Goal: Information Seeking & Learning: Compare options

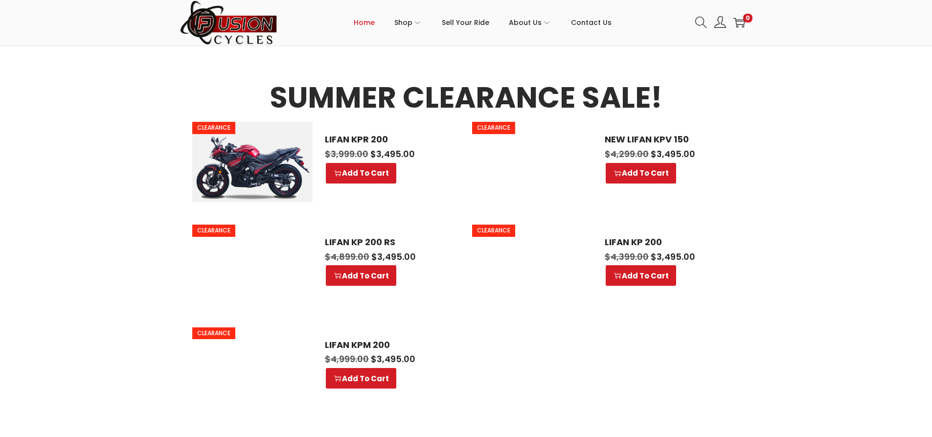
scroll to position [441, 0]
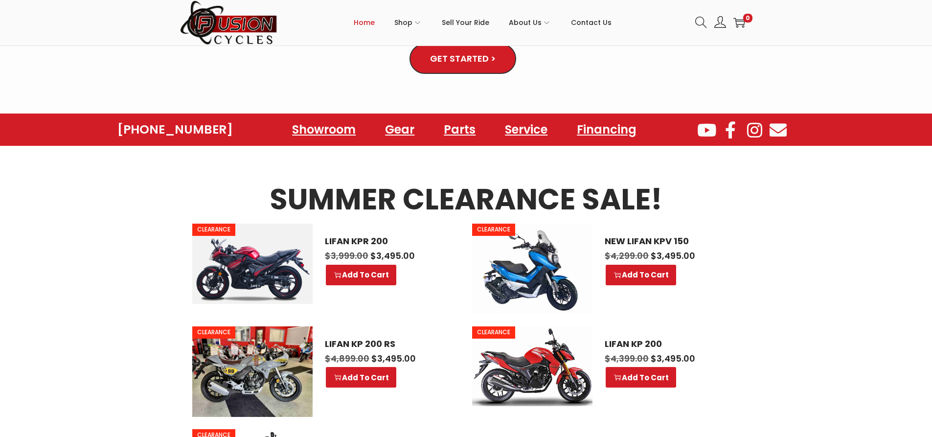
click at [447, 253] on img at bounding box center [532, 269] width 120 height 91
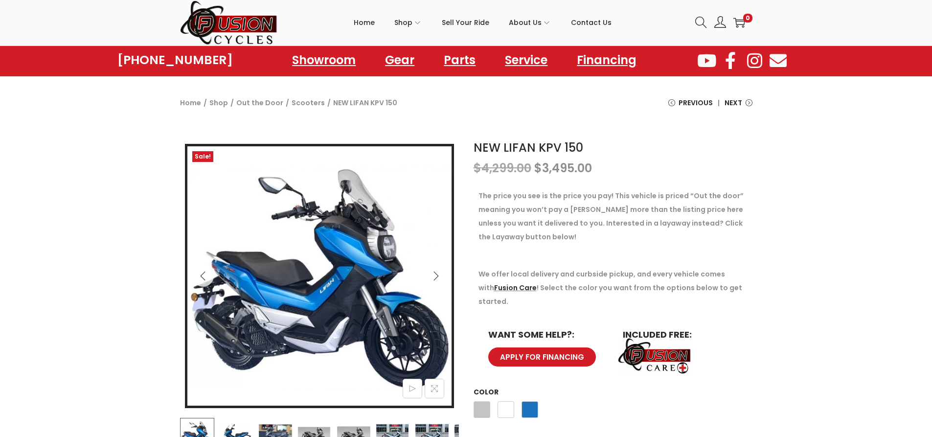
scroll to position [98, 0]
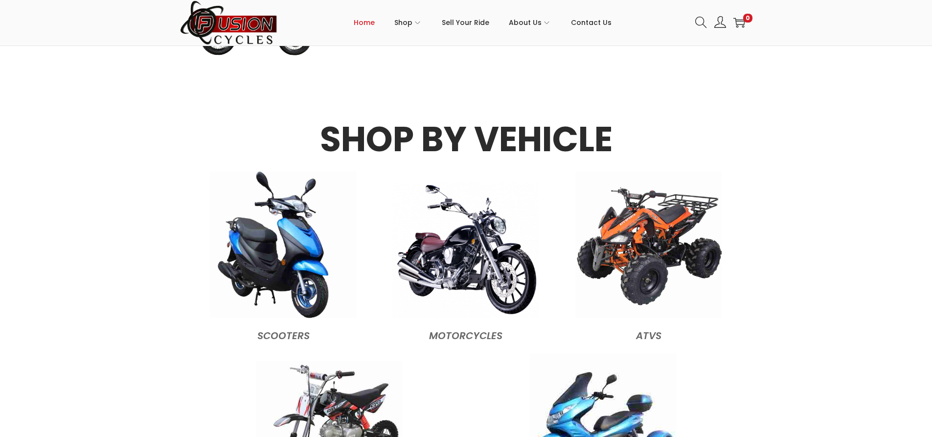
scroll to position [1028, 0]
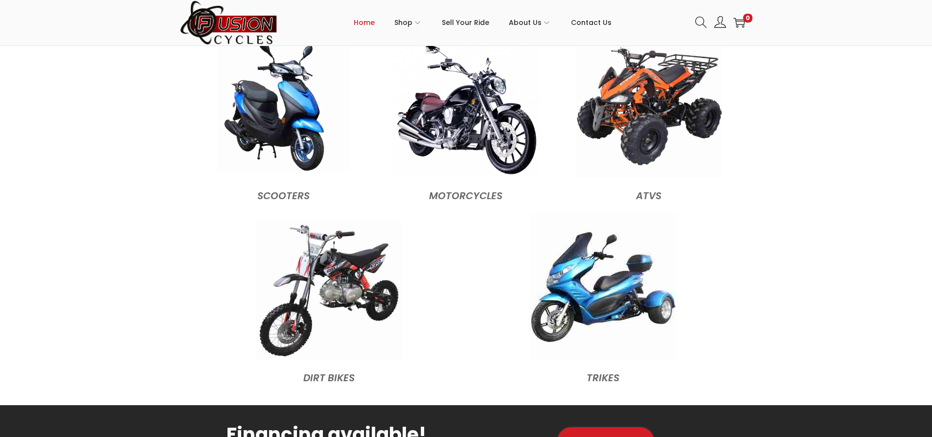
click at [246, 119] on img at bounding box center [283, 105] width 132 height 132
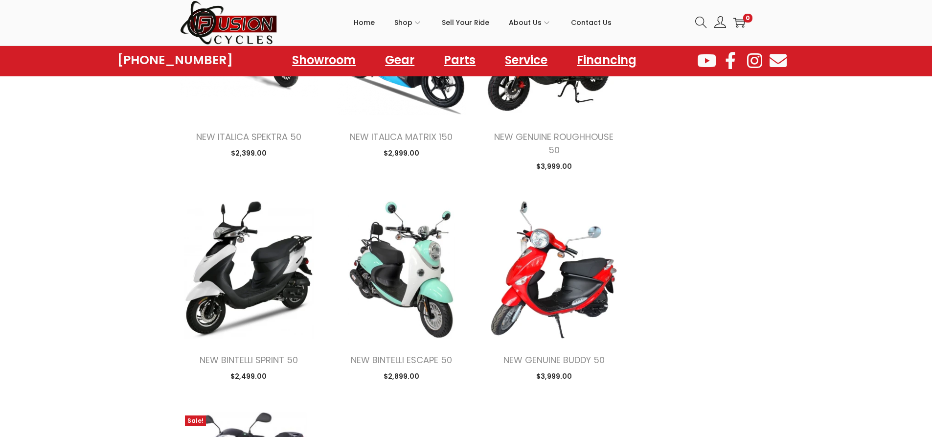
scroll to position [832, 0]
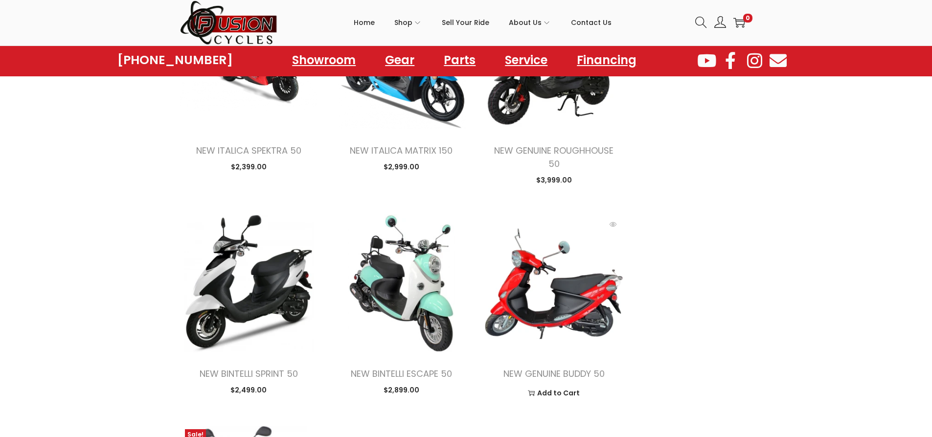
click at [569, 315] on img at bounding box center [554, 283] width 138 height 138
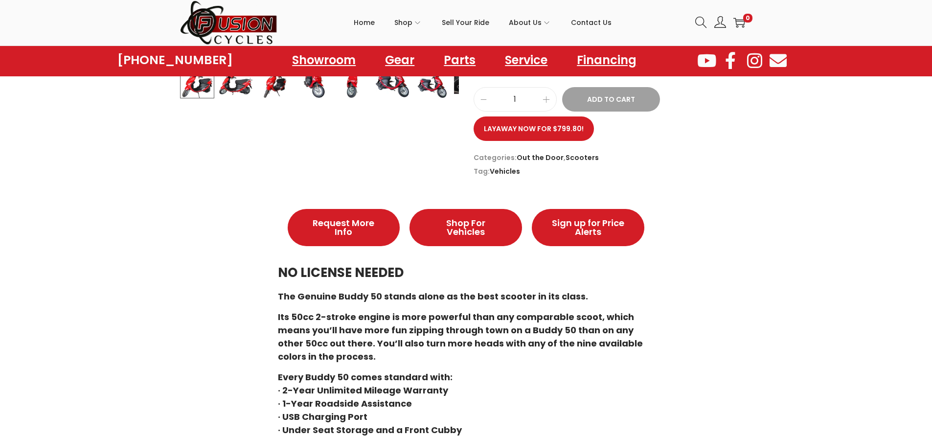
scroll to position [196, 0]
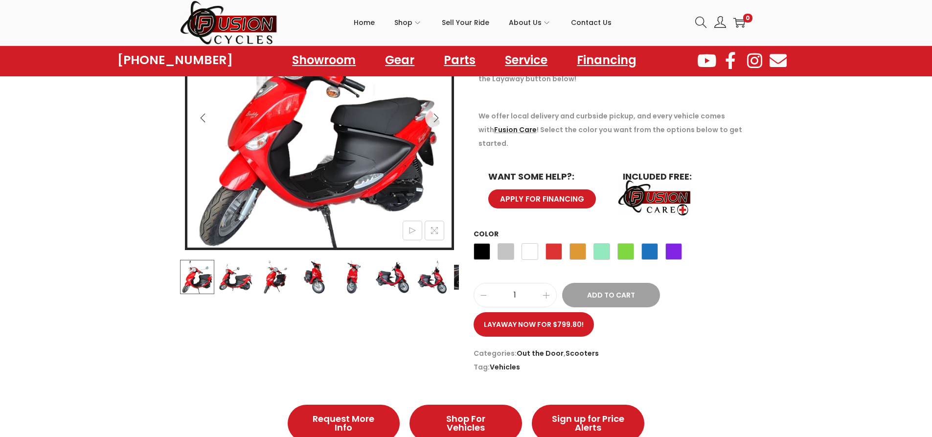
click at [661, 182] on img at bounding box center [654, 197] width 79 height 39
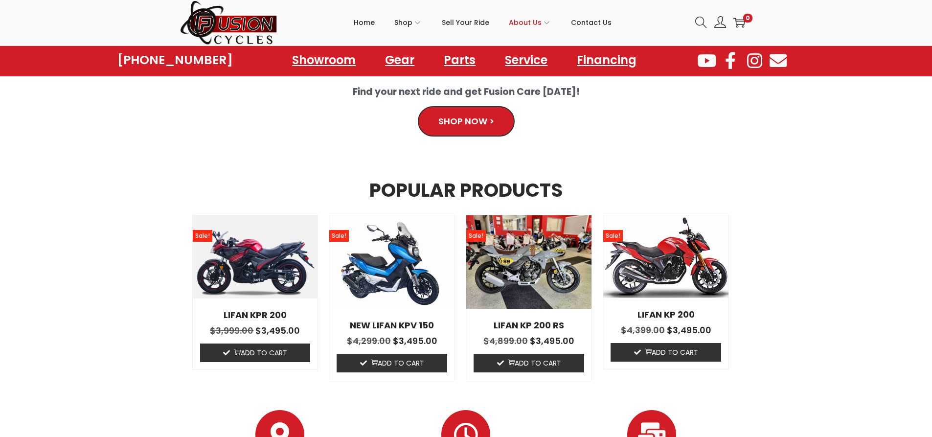
scroll to position [425, 0]
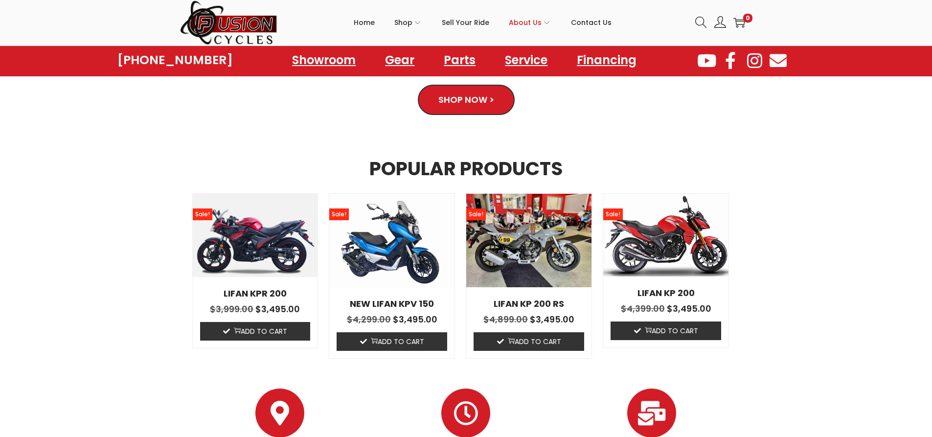
click at [379, 246] on img at bounding box center [391, 241] width 125 height 94
click at [396, 228] on img at bounding box center [391, 241] width 125 height 94
click at [449, 61] on link "Parts" at bounding box center [460, 60] width 62 height 27
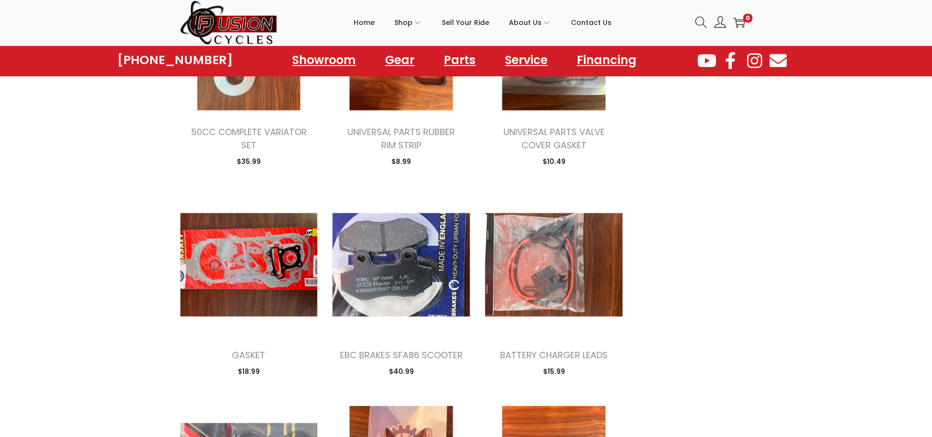
scroll to position [636, 0]
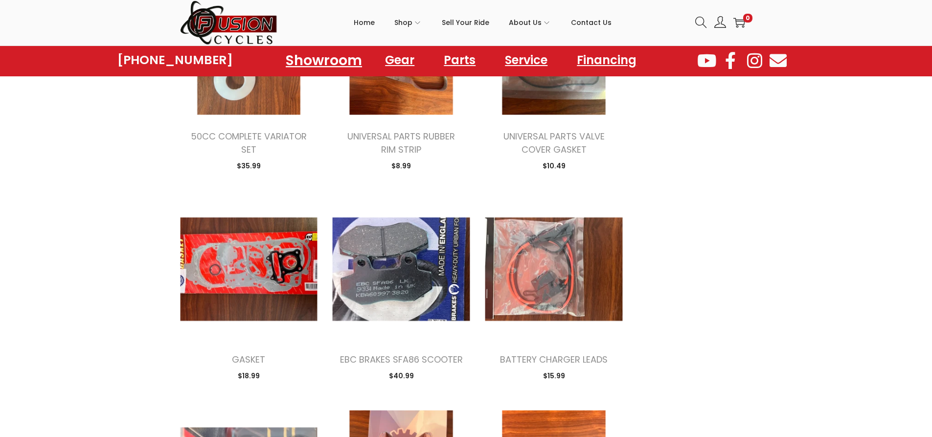
drag, startPoint x: 317, startPoint y: 57, endPoint x: 312, endPoint y: 61, distance: 6.3
click at [317, 57] on link "Showroom" at bounding box center [324, 60] width 100 height 27
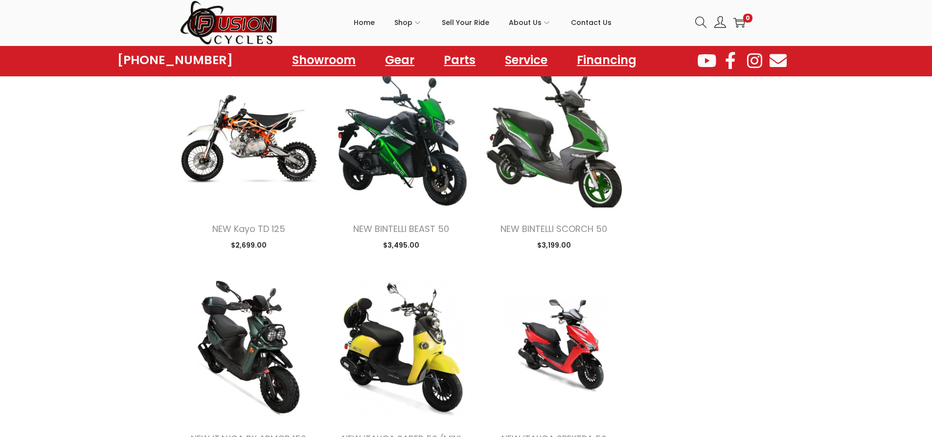
scroll to position [1273, 0]
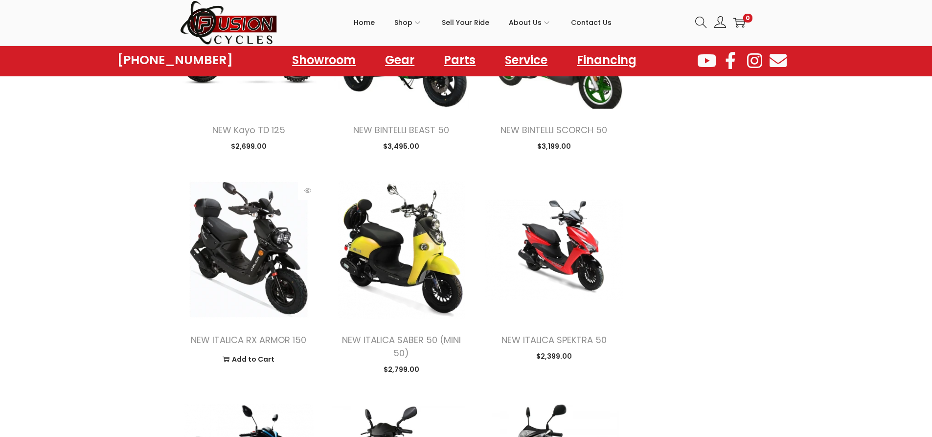
click at [257, 247] on img at bounding box center [249, 250] width 138 height 138
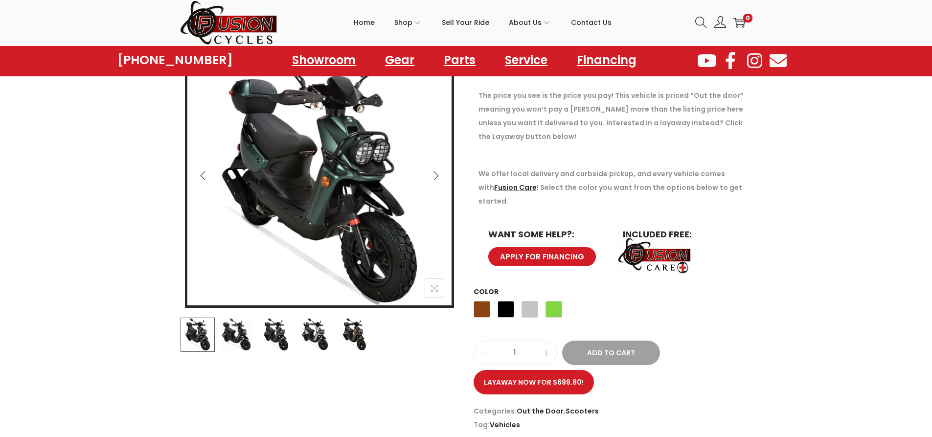
scroll to position [147, 0]
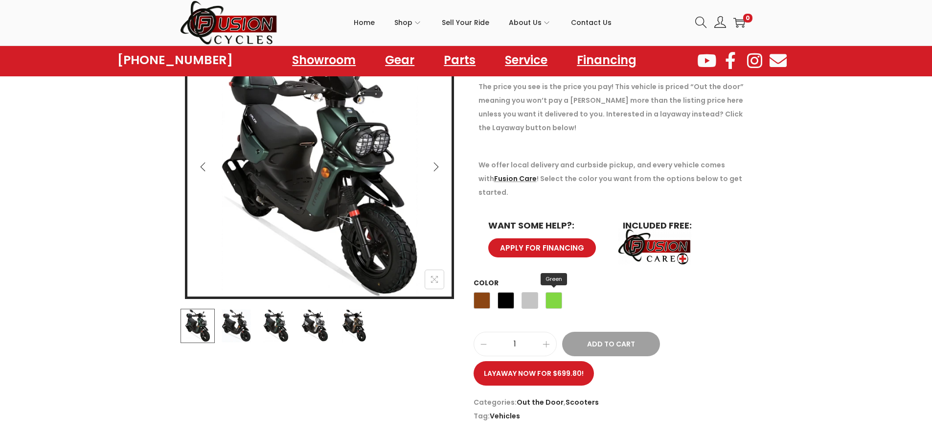
click at [556, 293] on span "Green" at bounding box center [554, 300] width 17 height 17
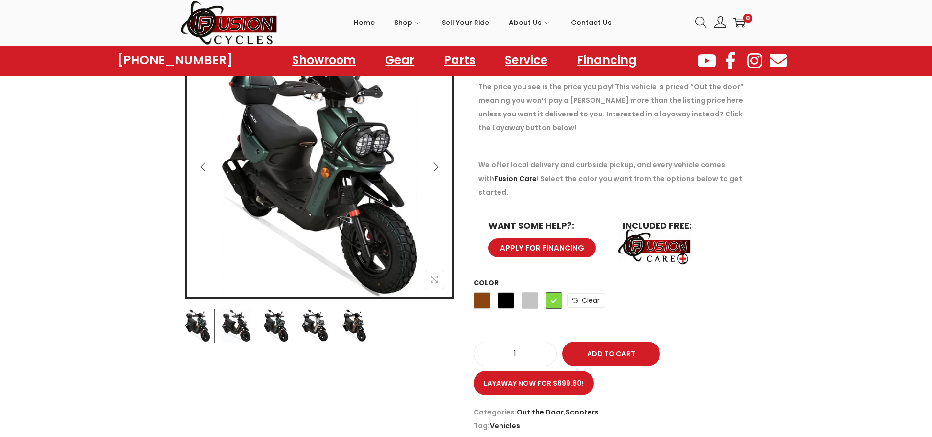
click at [320, 324] on img at bounding box center [315, 326] width 34 height 34
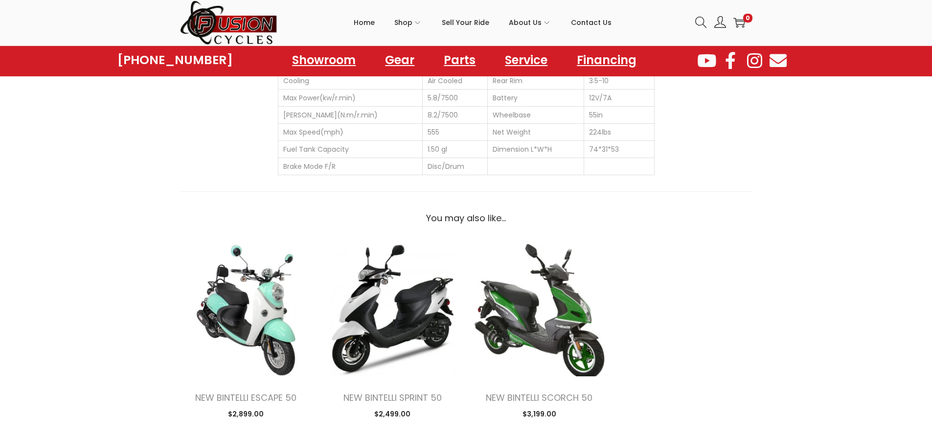
scroll to position [685, 0]
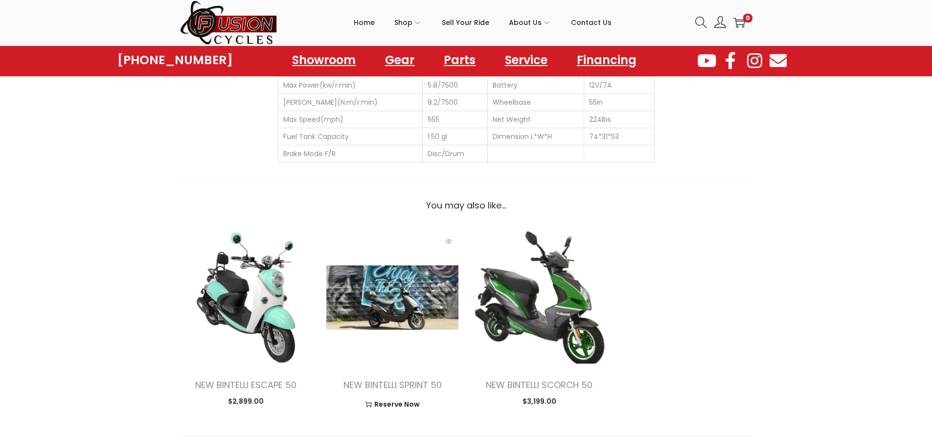
click at [373, 309] on img at bounding box center [392, 298] width 132 height 132
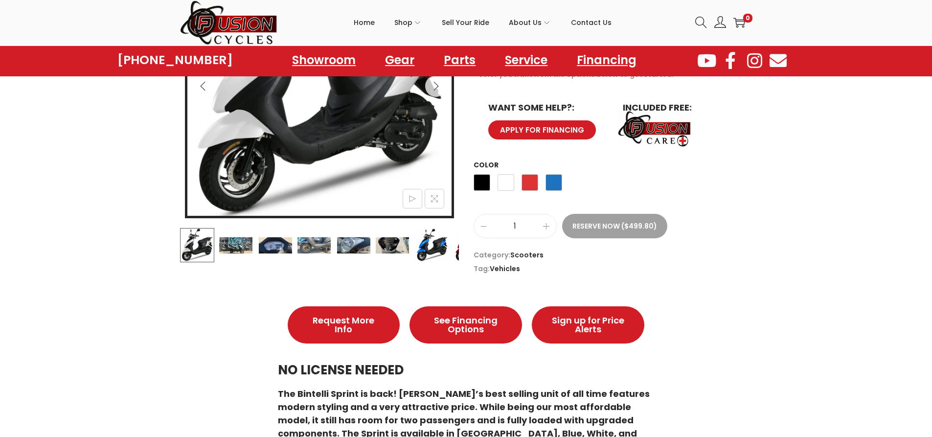
scroll to position [245, 0]
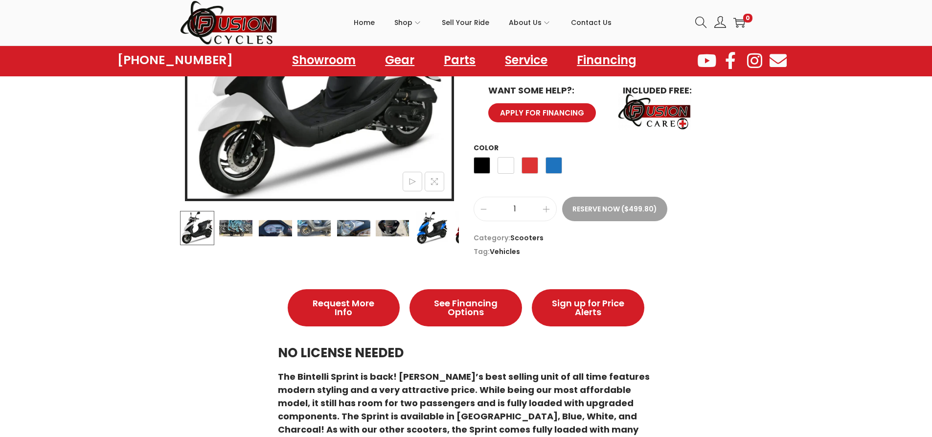
click at [287, 228] on img at bounding box center [275, 228] width 34 height 34
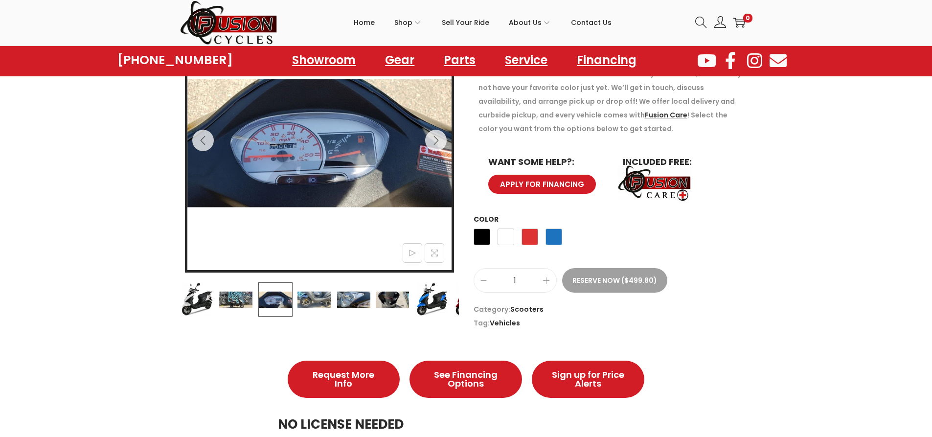
scroll to position [98, 0]
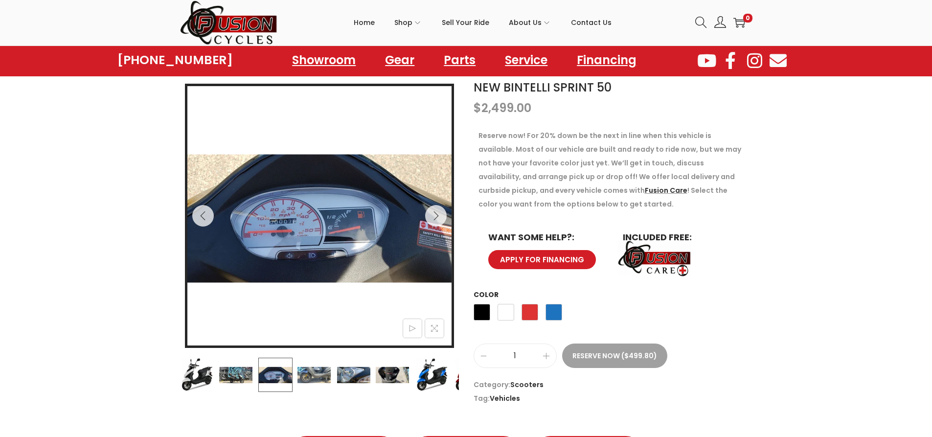
click at [402, 375] on img at bounding box center [392, 375] width 34 height 34
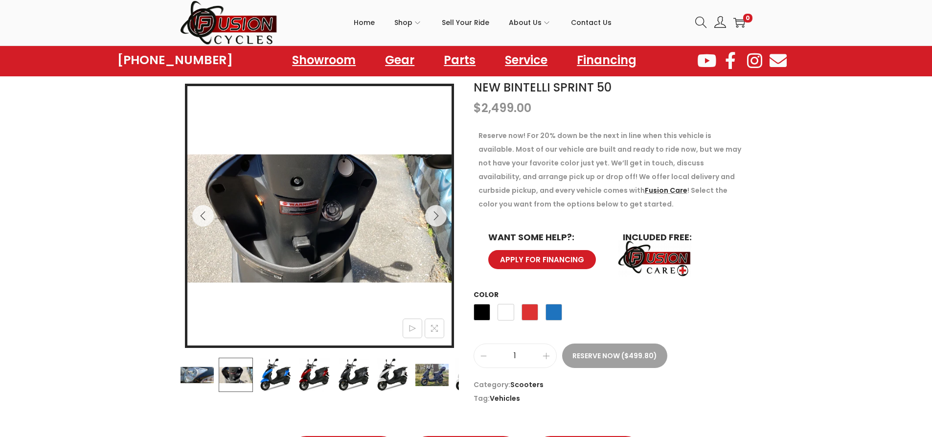
click at [440, 373] on img at bounding box center [432, 375] width 34 height 34
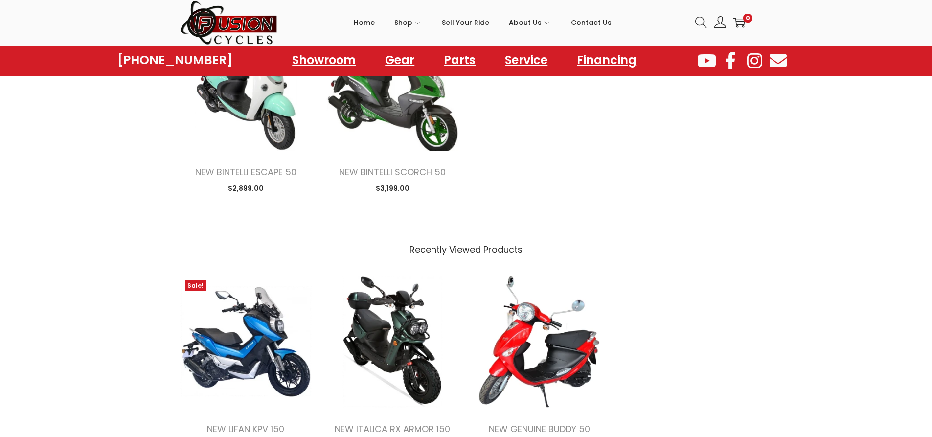
scroll to position [1028, 0]
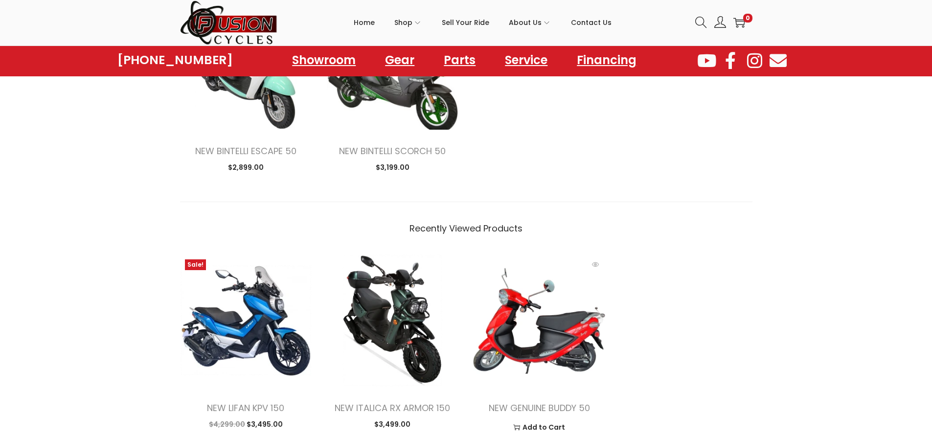
click at [525, 348] on img at bounding box center [539, 321] width 132 height 132
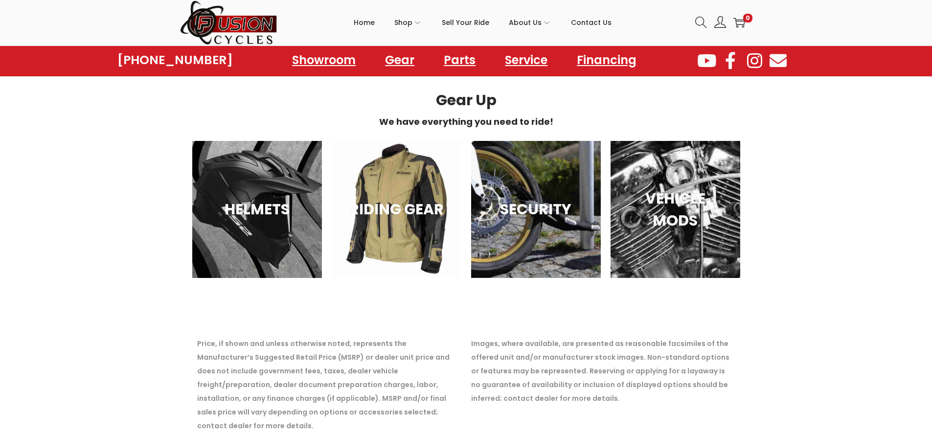
scroll to position [979, 0]
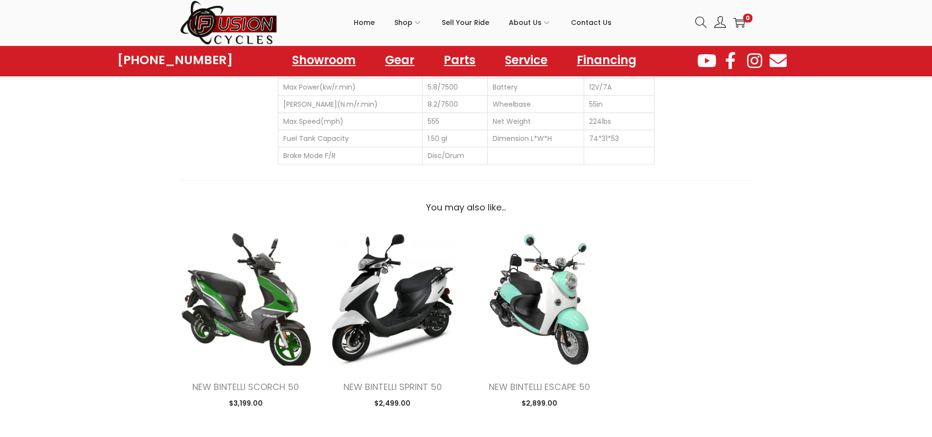
scroll to position [685, 0]
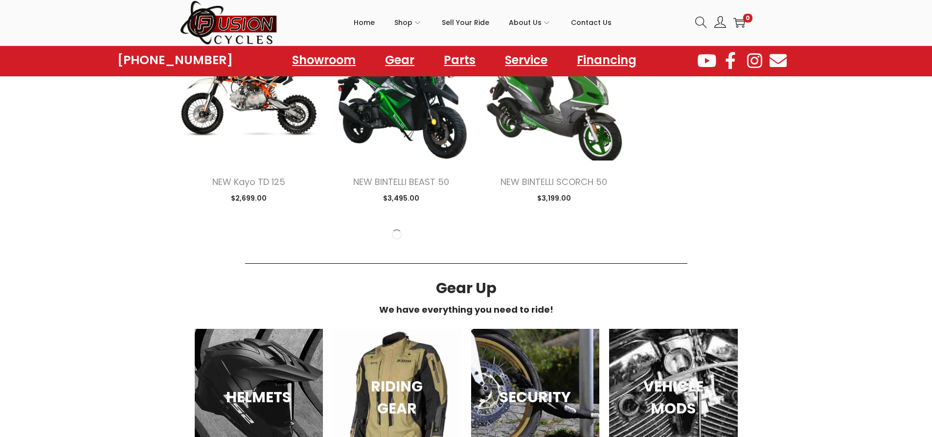
scroll to position [1273, 0]
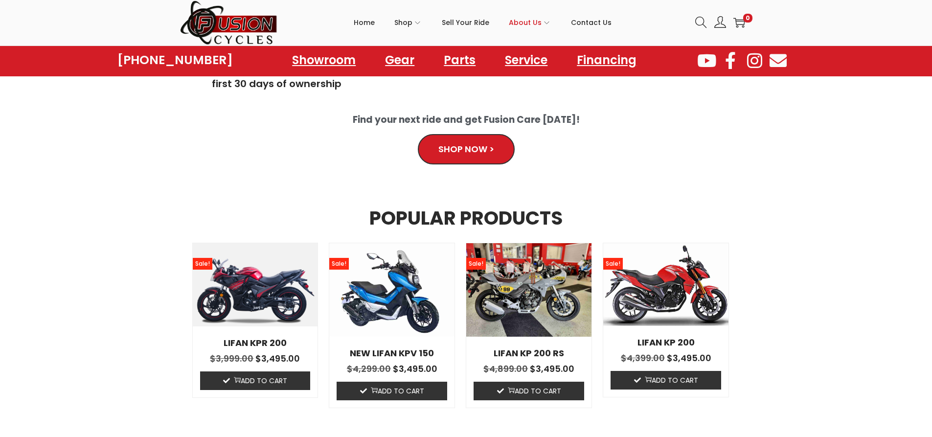
scroll to position [425, 0]
